Goal: Use online tool/utility: Utilize a website feature to perform a specific function

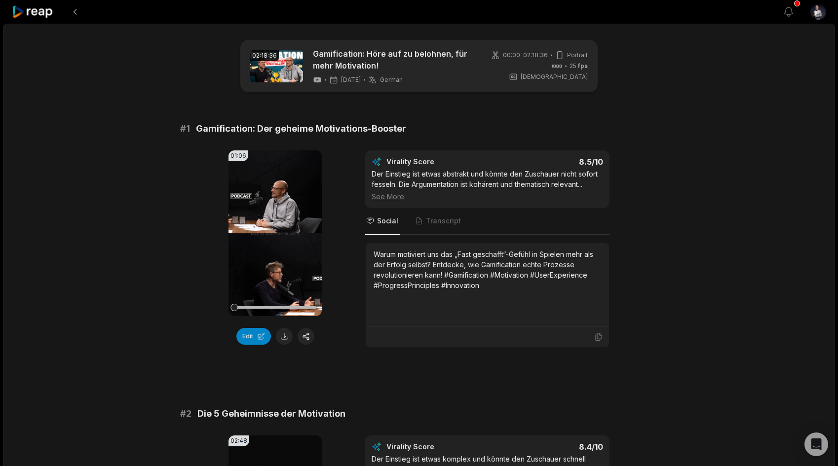
click at [49, 12] on icon at bounding box center [33, 11] width 42 height 13
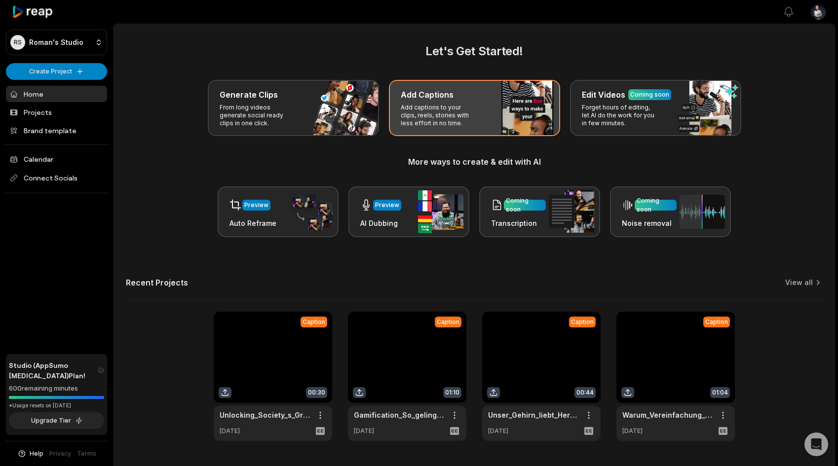
click at [449, 100] on h3 "Add Captions" at bounding box center [427, 95] width 53 height 12
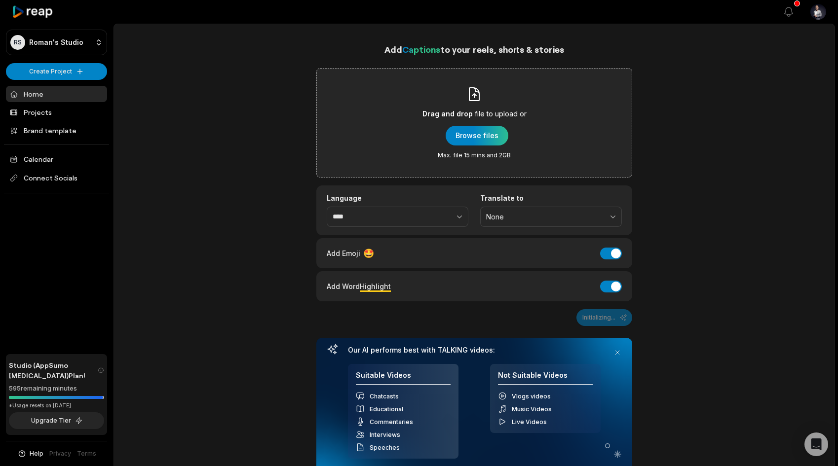
click at [482, 124] on div "Drag and drop file to upload or Browse files Max. file 15 mins and 2GB" at bounding box center [474, 122] width 104 height 73
click at [0, 0] on input "Drag and drop file to upload or Browse files Max. file 15 mins and 2GB" at bounding box center [0, 0] width 0 height 0
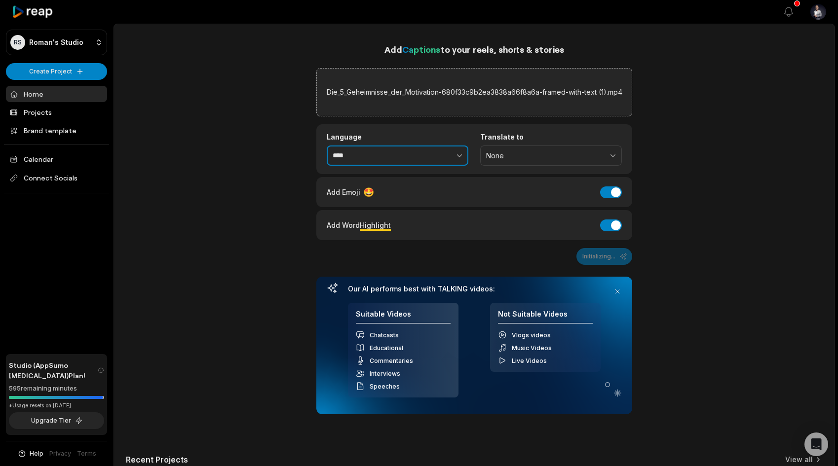
click at [446, 166] on button "button" at bounding box center [438, 156] width 61 height 21
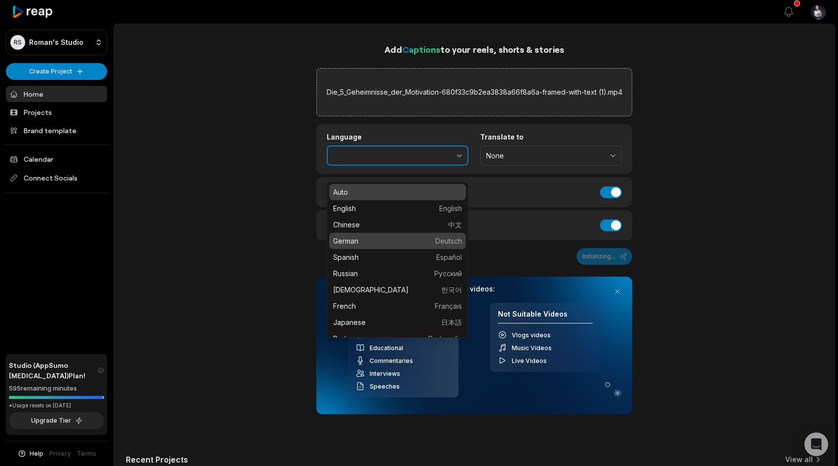
type input "******"
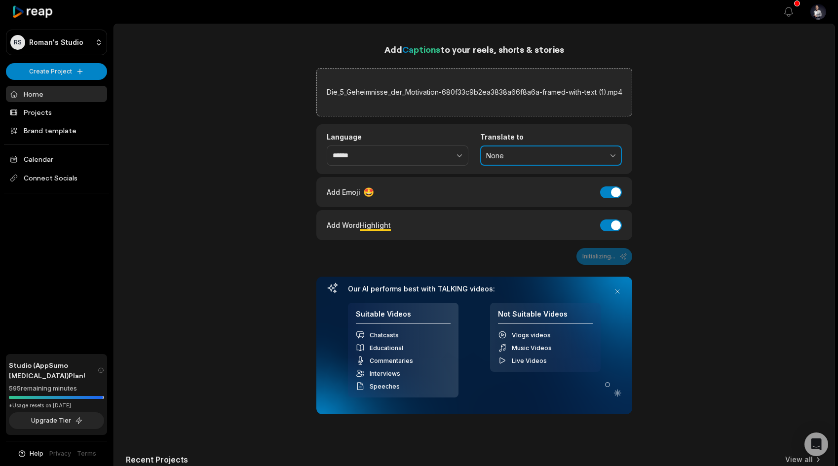
click at [537, 166] on button "None" at bounding box center [551, 156] width 142 height 21
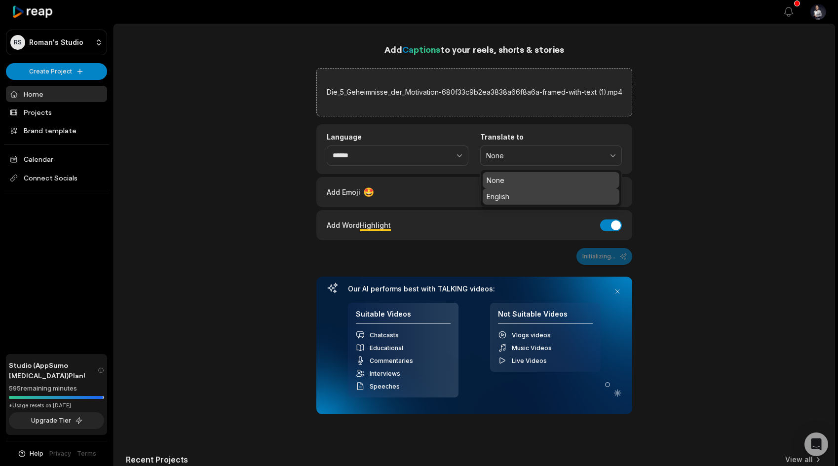
click at [529, 202] on p "English" at bounding box center [551, 196] width 129 height 10
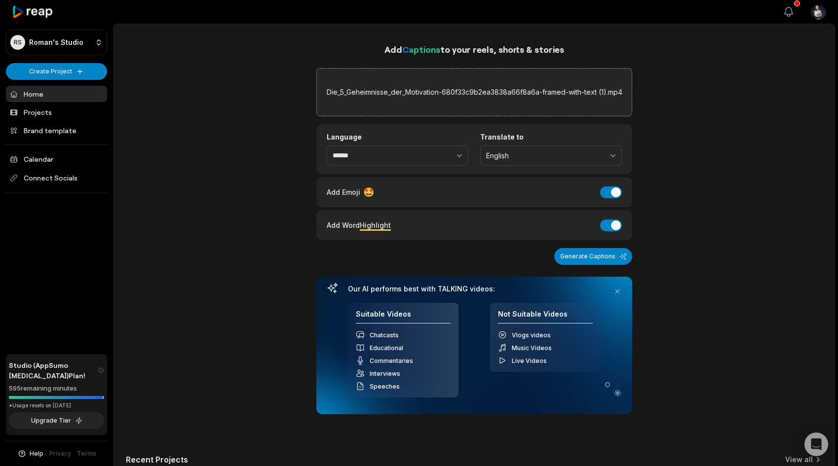
click at [787, 10] on icon "button" at bounding box center [789, 12] width 12 height 12
click at [259, 191] on div "Add Captions to your reels, shorts & stories Die_5_Geheimnisse_der_Motivation-6…" at bounding box center [474, 330] width 720 height 576
click at [576, 265] on button "Generate Captions" at bounding box center [593, 256] width 78 height 17
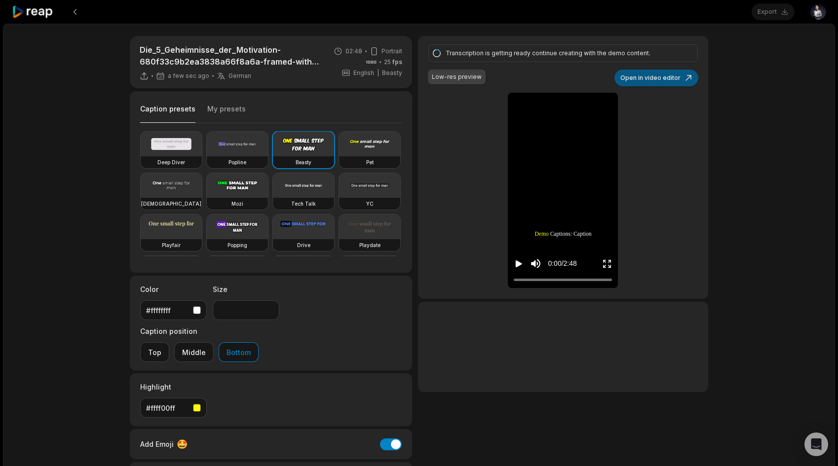
click at [645, 83] on button "Open in video editor" at bounding box center [656, 78] width 84 height 17
